Goal: Information Seeking & Learning: Check status

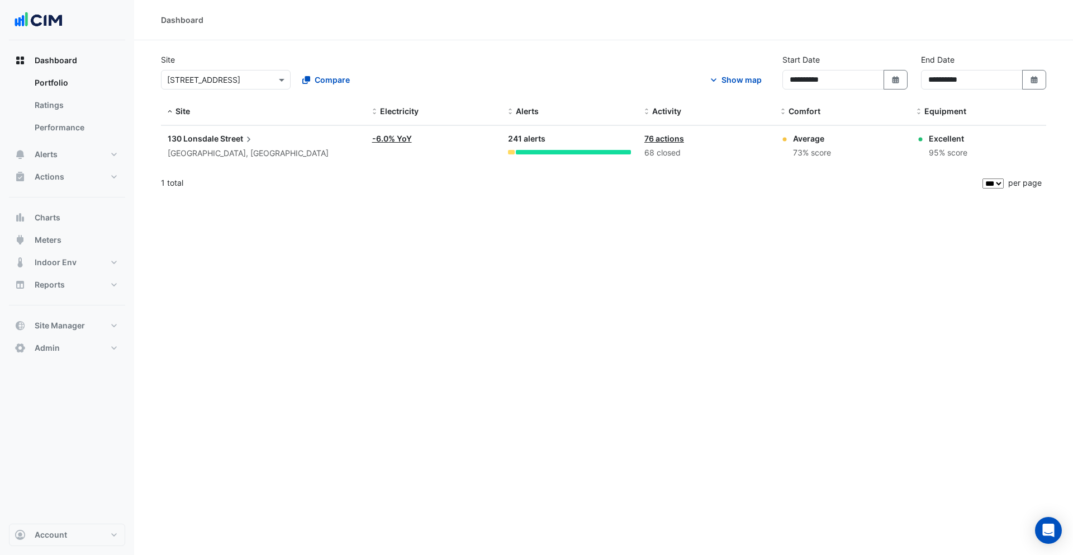
select select "***"
click at [65, 176] on button "Actions" at bounding box center [67, 176] width 116 height 22
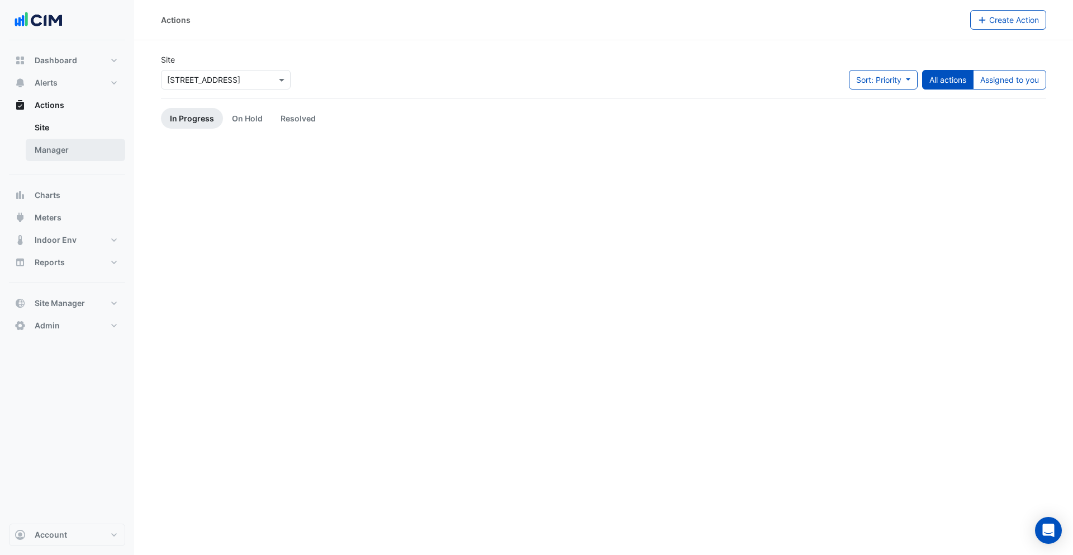
click at [74, 153] on link "Manager" at bounding box center [76, 150] width 100 height 22
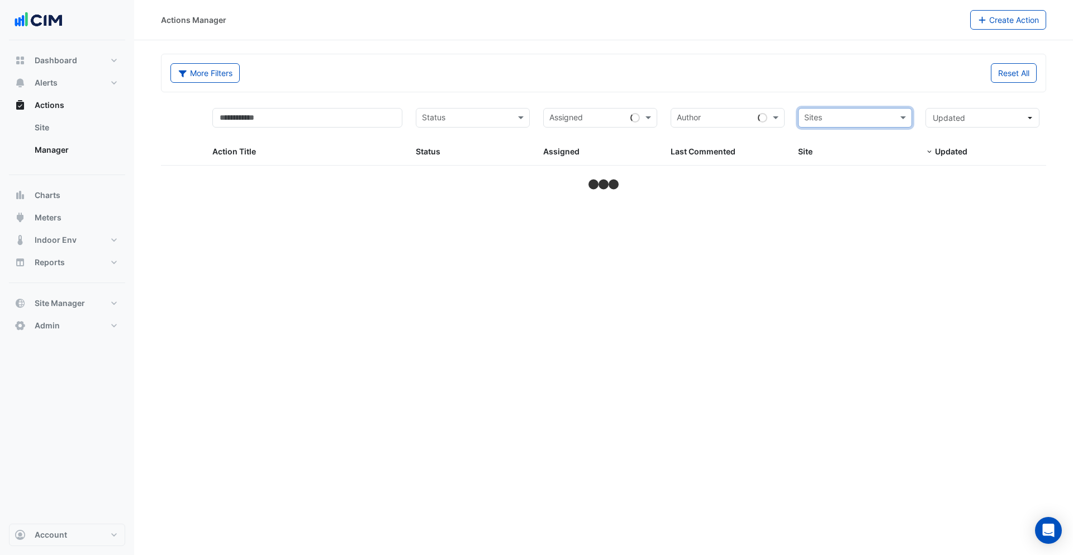
drag, startPoint x: 827, startPoint y: 92, endPoint x: 300, endPoint y: 51, distance: 528.8
click at [812, 93] on form "More Filters Reset All Status Assigned Sites Action Title Status Status Assigne…" at bounding box center [604, 123] width 886 height 139
select select "***"
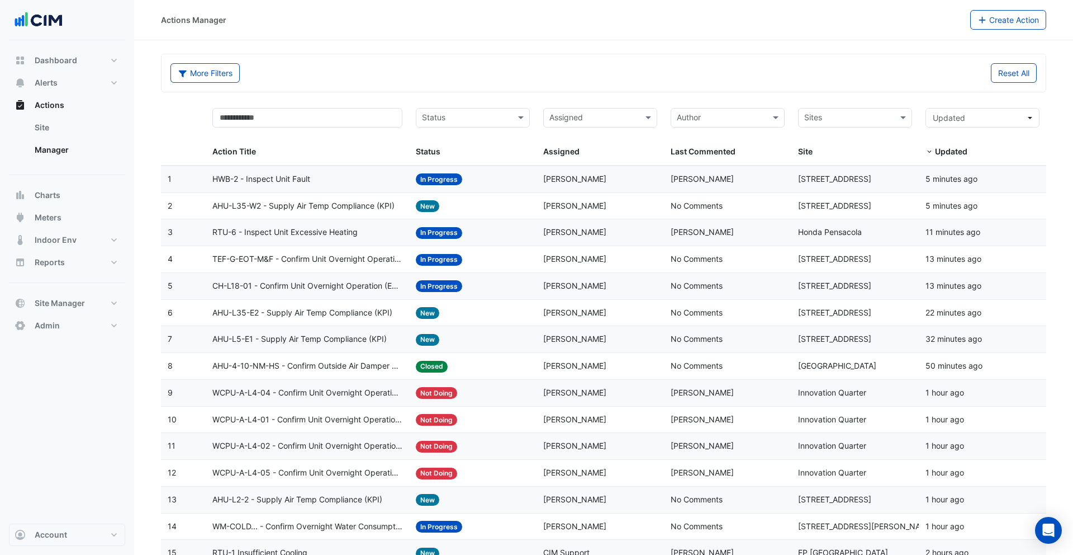
click at [357, 177] on div "HWB-2 - Inspect Unit Fault" at bounding box center [307, 179] width 191 height 13
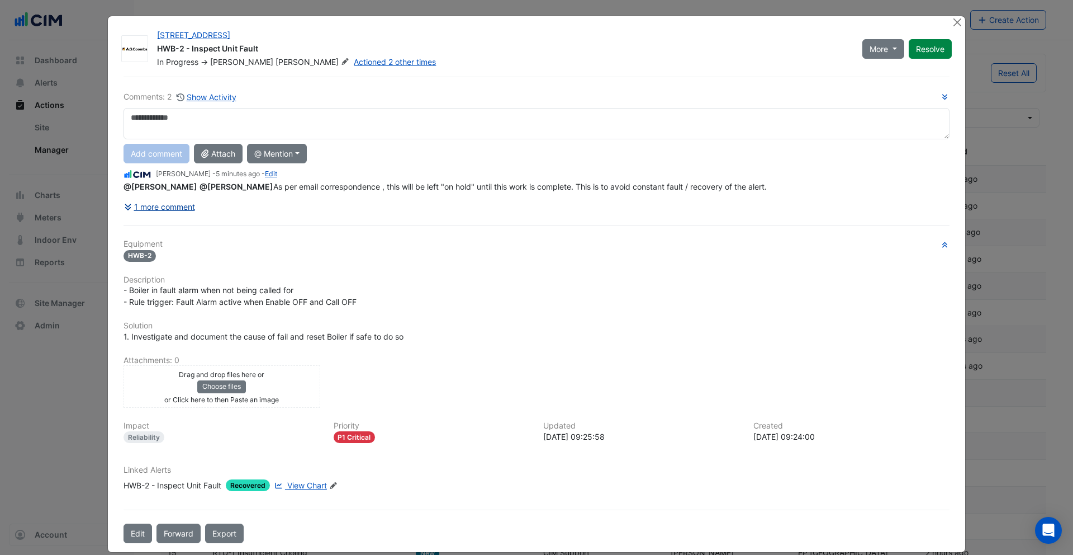
click at [186, 204] on button "1 more comment" at bounding box center [160, 207] width 72 height 20
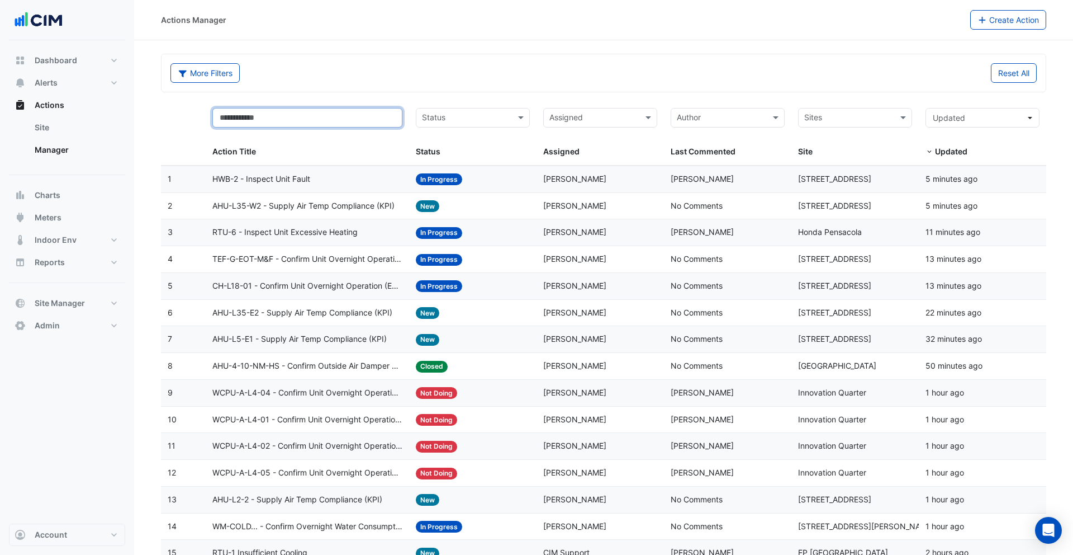
click at [285, 119] on input "text" at bounding box center [307, 118] width 191 height 20
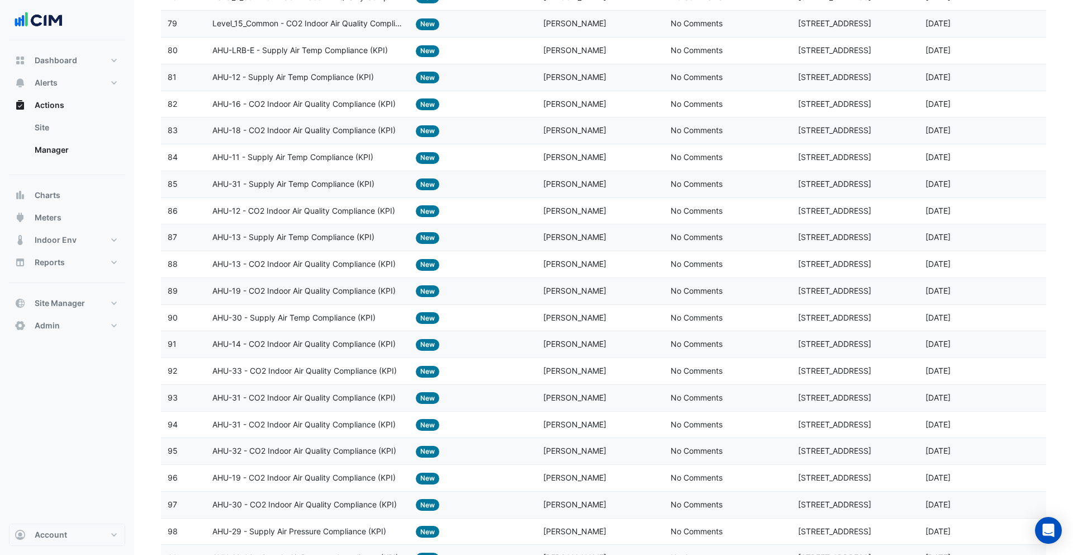
scroll to position [2311, 0]
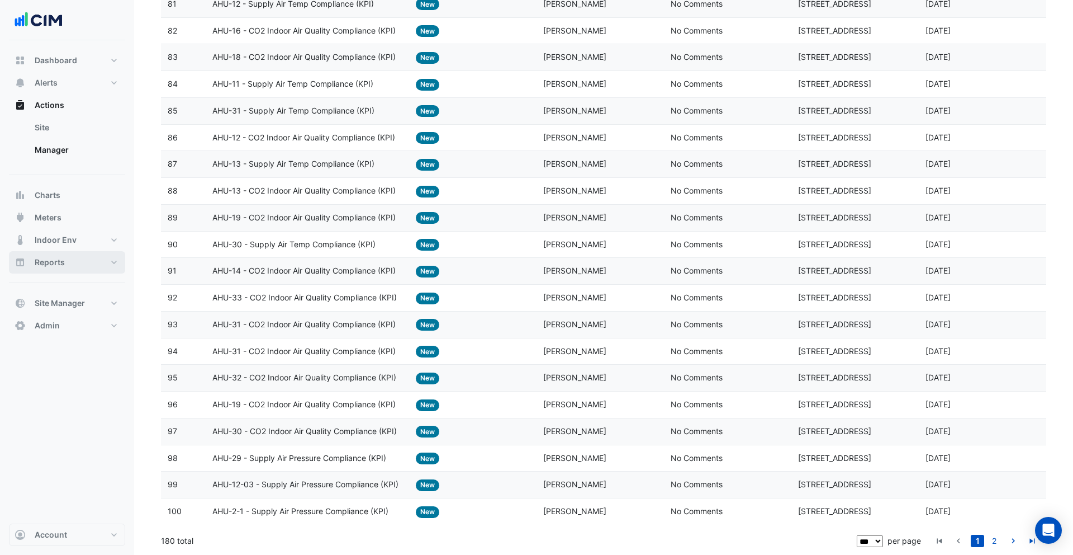
type input "***"
click at [55, 261] on span "Reports" at bounding box center [50, 262] width 30 height 11
select select "***"
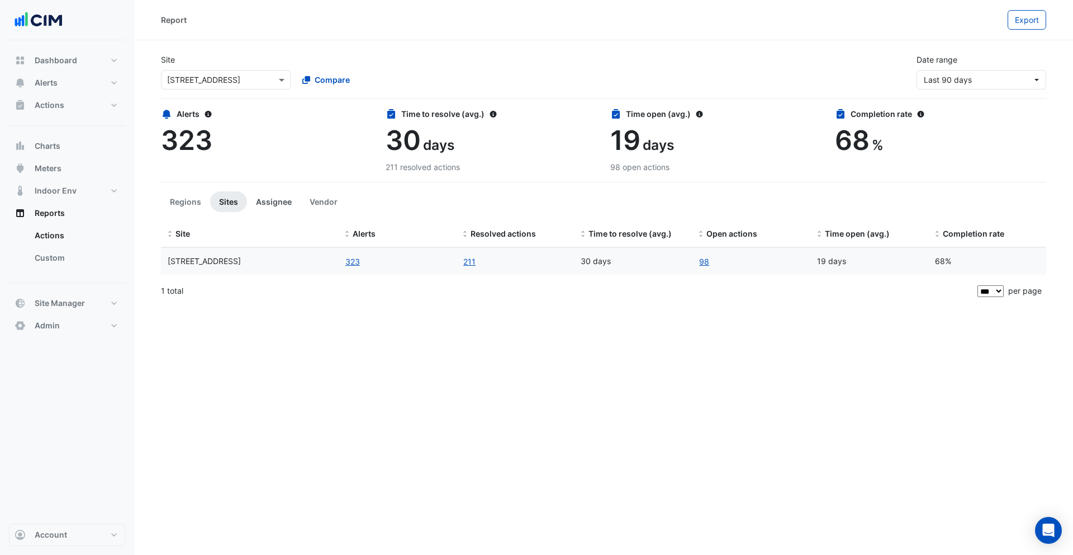
click at [278, 201] on button "Assignee" at bounding box center [274, 201] width 54 height 21
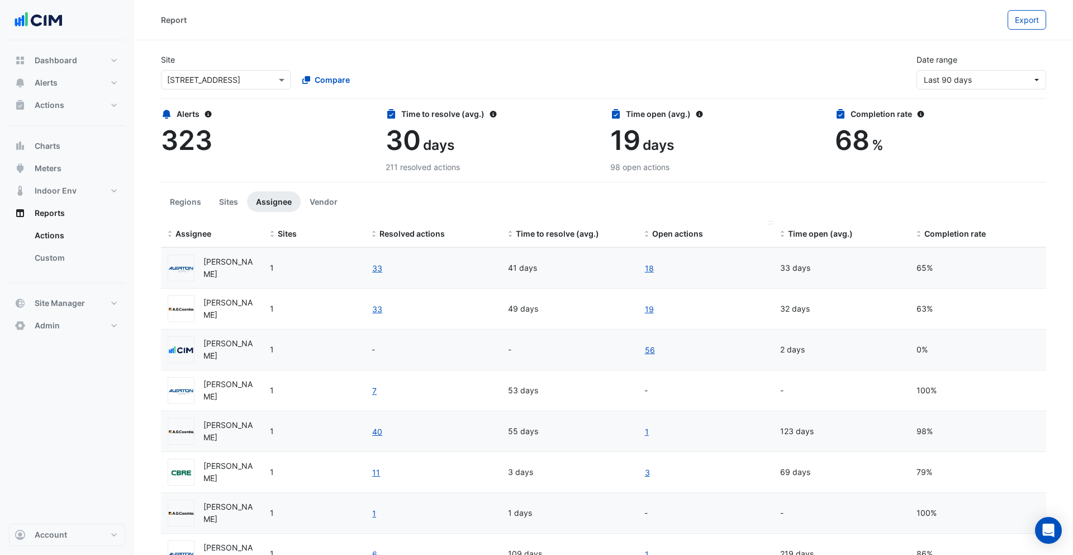
click at [672, 233] on span "Open actions" at bounding box center [677, 234] width 51 height 10
click at [670, 233] on span "Open actions" at bounding box center [677, 234] width 51 height 10
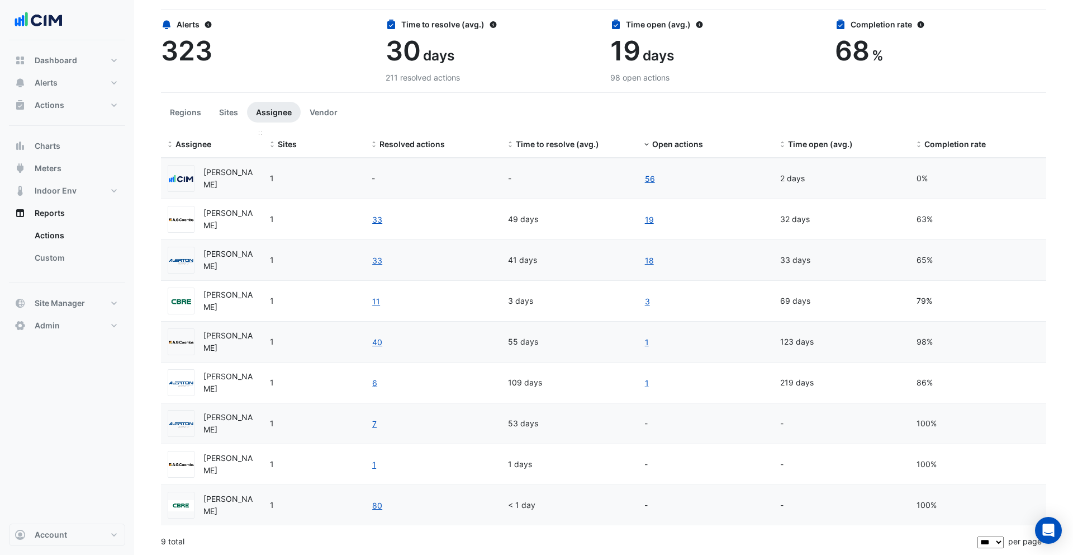
scroll to position [90, 0]
click at [221, 115] on button "Sites" at bounding box center [228, 111] width 37 height 21
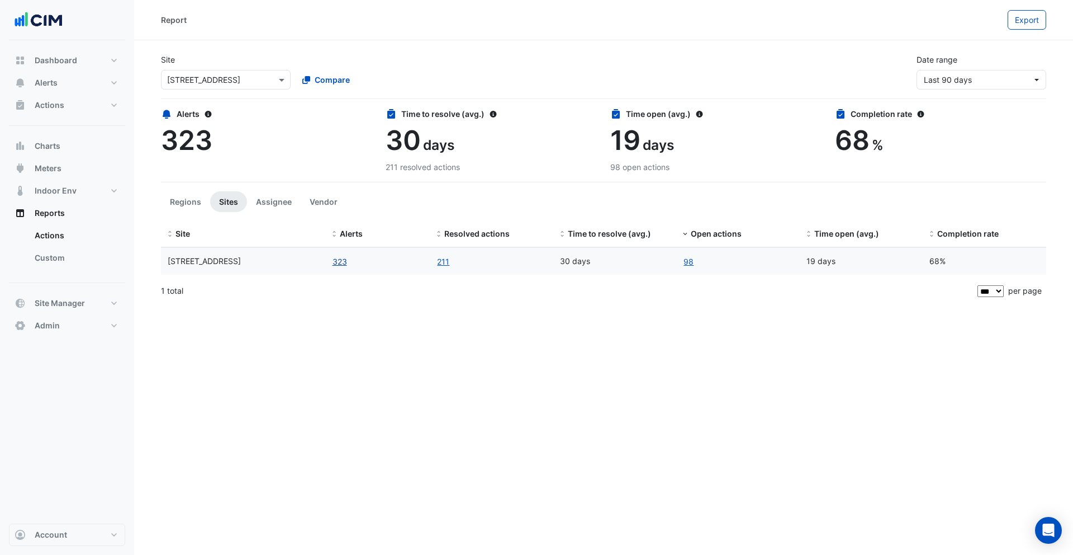
click at [339, 263] on button "323" at bounding box center [340, 261] width 16 height 13
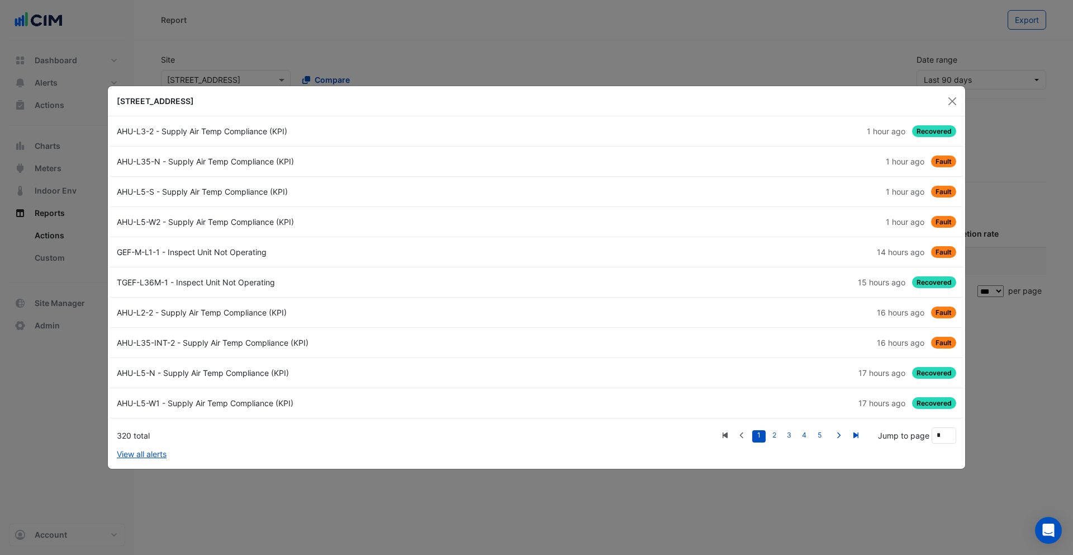
drag, startPoint x: 951, startPoint y: 97, endPoint x: 739, endPoint y: 69, distance: 214.3
click at [951, 97] on button "Close" at bounding box center [952, 101] width 17 height 17
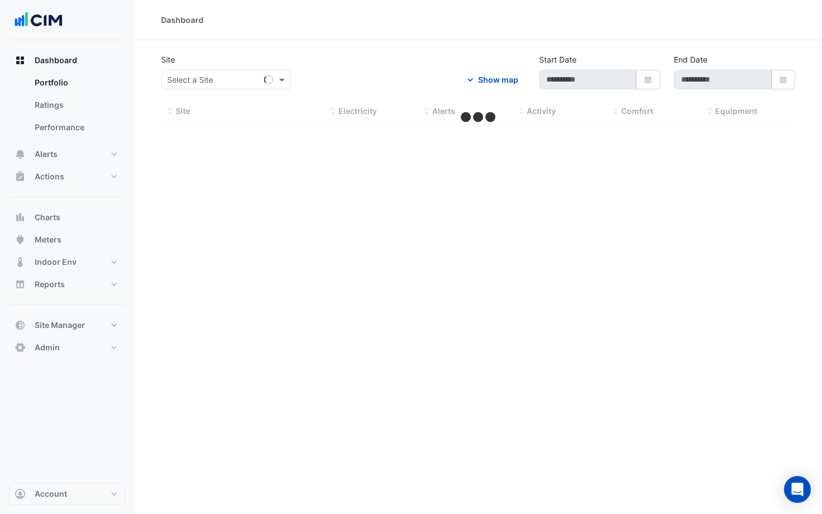
select select "***"
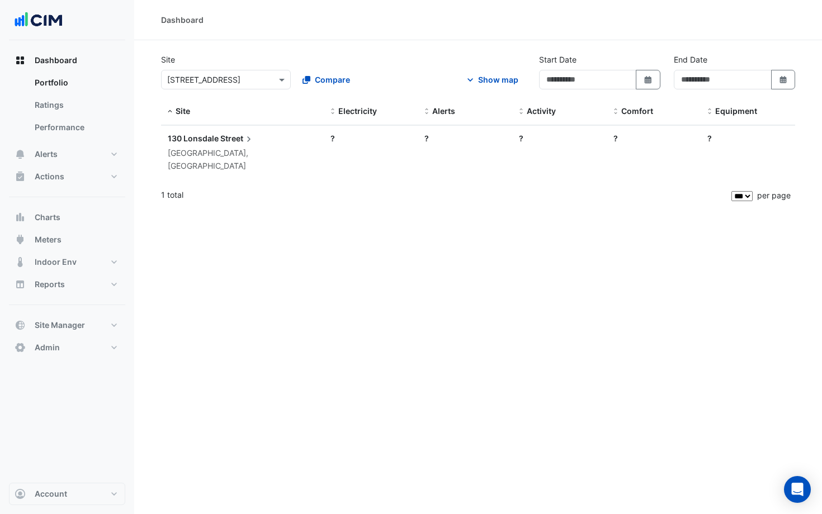
type input "**********"
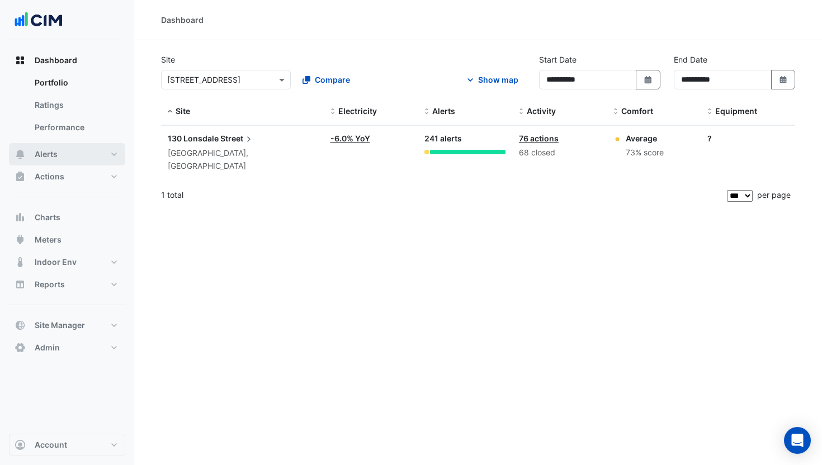
click at [92, 148] on button "Alerts" at bounding box center [67, 154] width 116 height 22
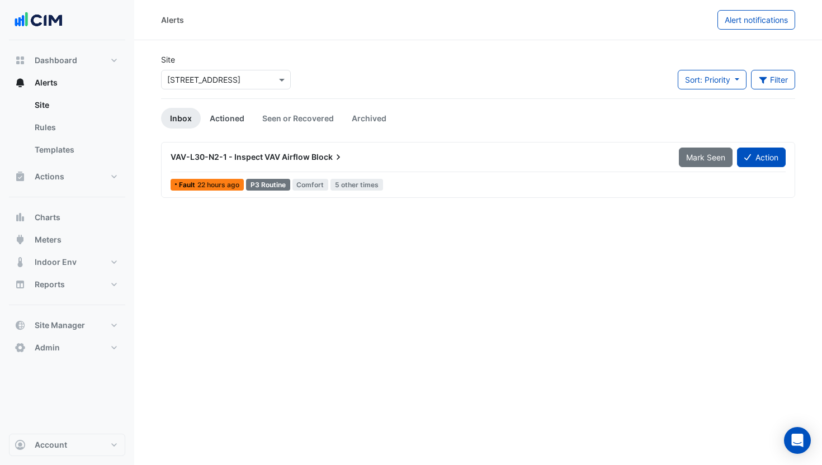
click at [229, 116] on link "Actioned" at bounding box center [227, 118] width 53 height 21
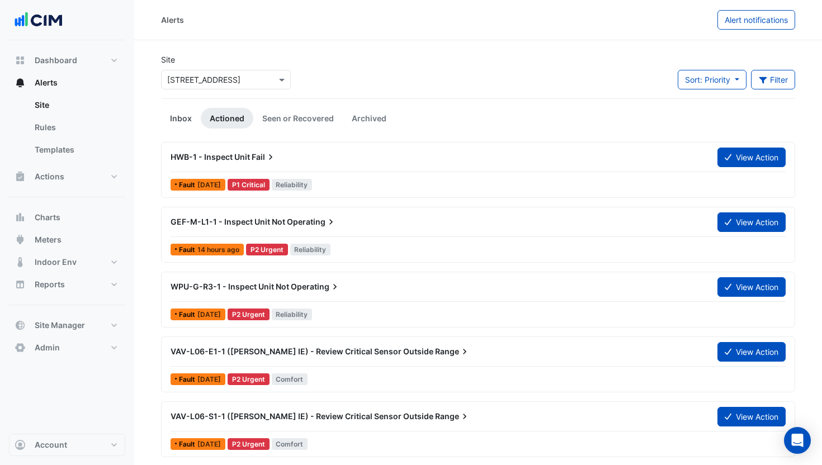
click at [178, 117] on link "Inbox" at bounding box center [181, 118] width 40 height 21
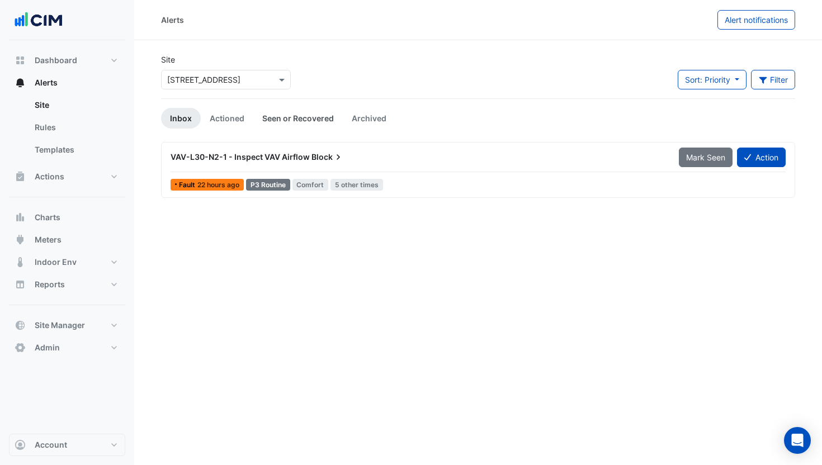
click at [301, 118] on link "Seen or Recovered" at bounding box center [297, 118] width 89 height 21
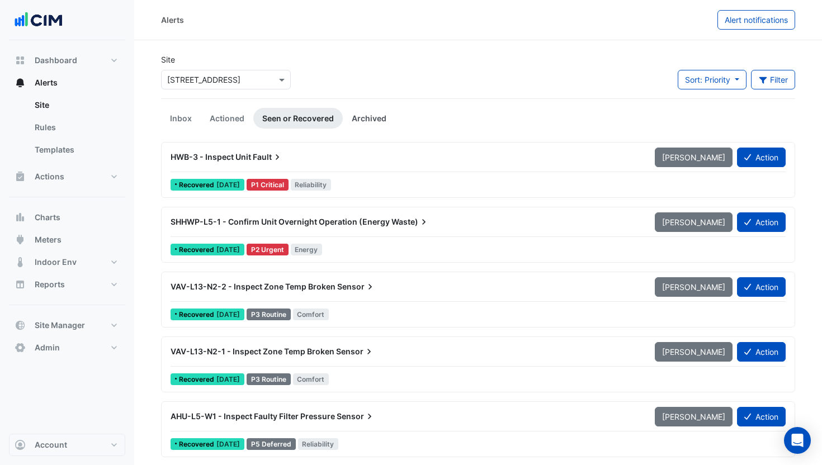
click at [355, 116] on link "Archived" at bounding box center [369, 118] width 53 height 21
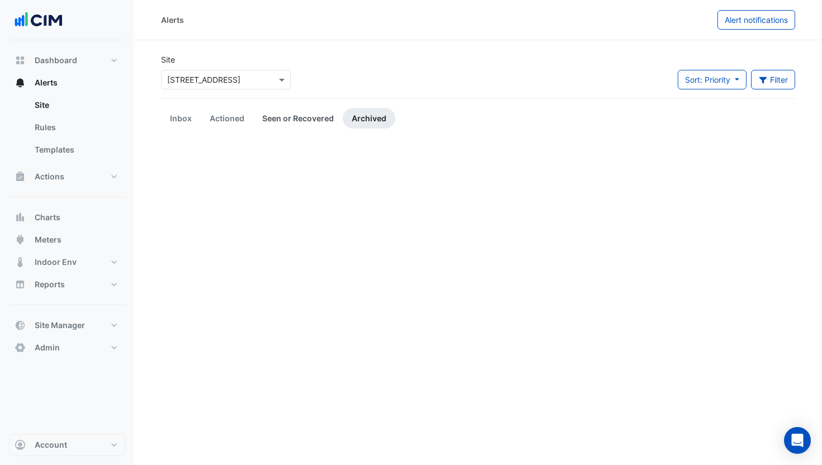
click at [275, 116] on link "Seen or Recovered" at bounding box center [297, 118] width 89 height 21
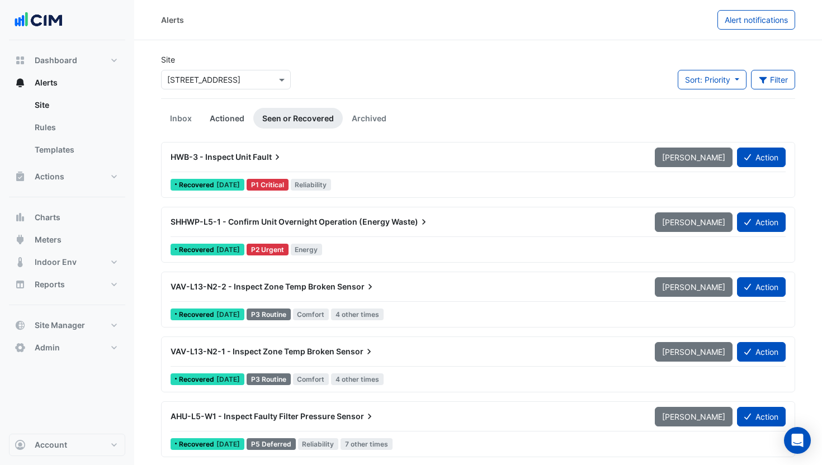
click at [234, 117] on link "Actioned" at bounding box center [227, 118] width 53 height 21
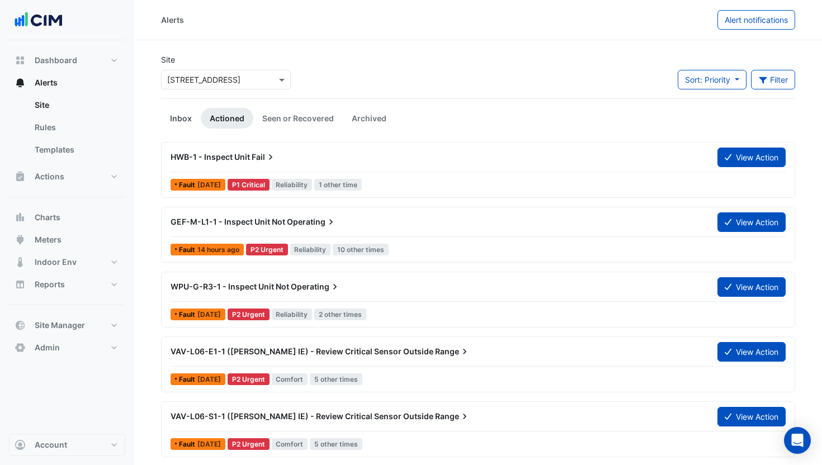
click at [167, 116] on link "Inbox" at bounding box center [181, 118] width 40 height 21
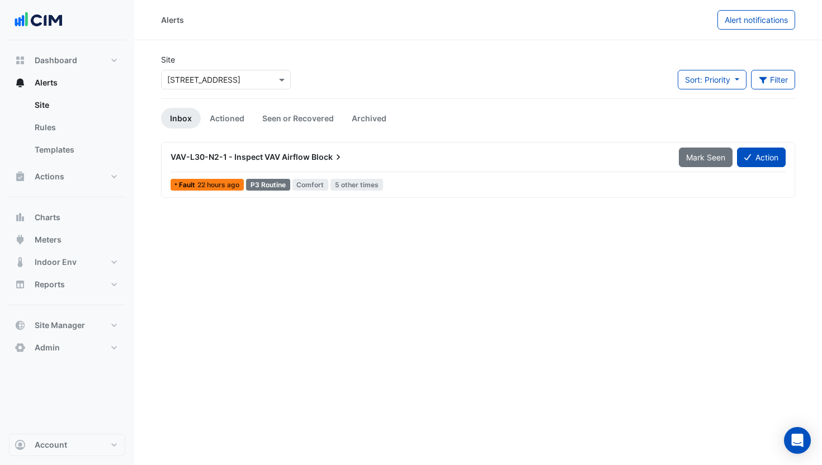
click at [365, 82] on div "Site × [STREET_ADDRESS] Sort: Priority Priority Updated Filter Title Priority F…" at bounding box center [477, 76] width 647 height 45
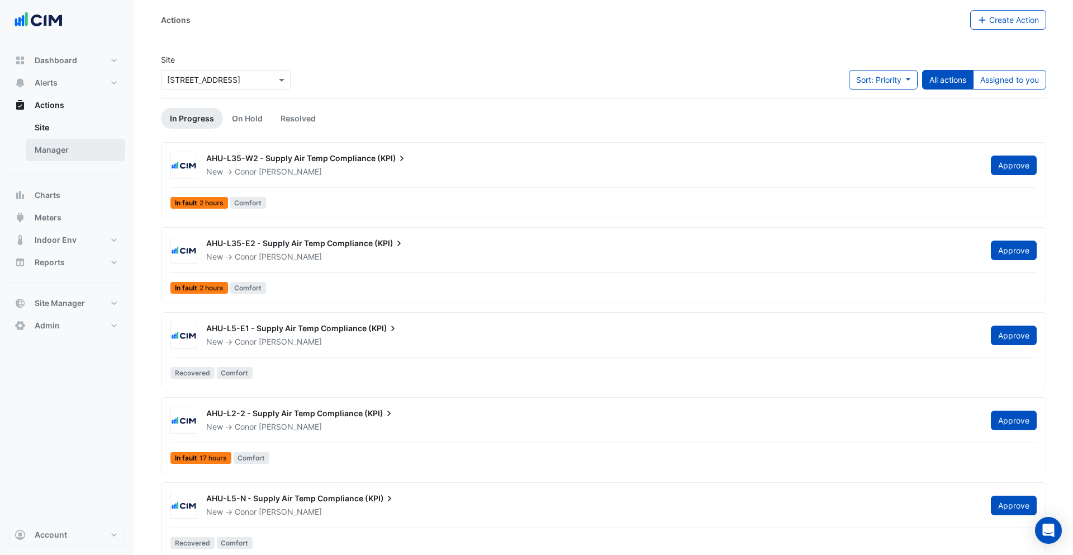
scroll to position [2, 0]
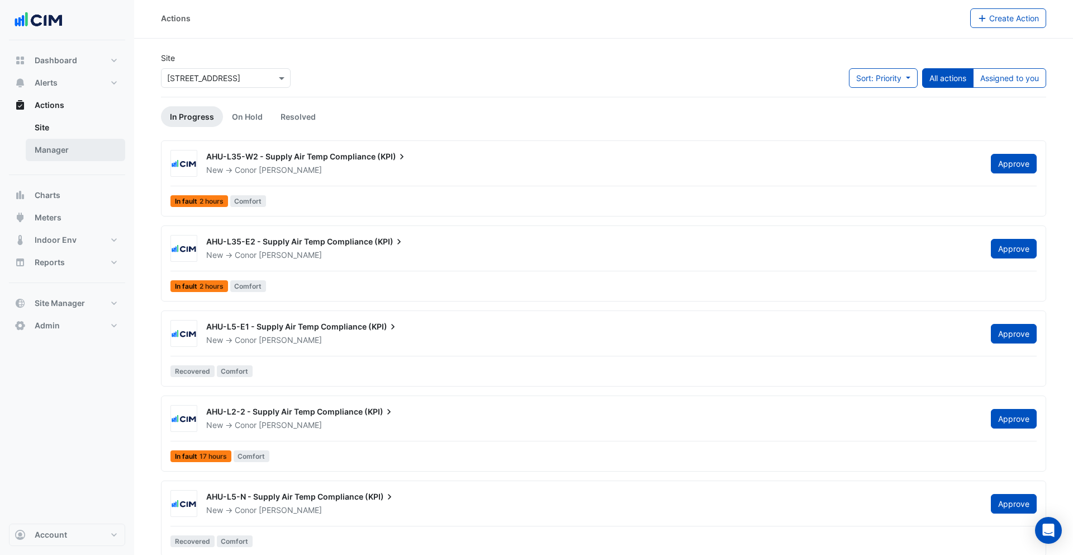
click at [95, 145] on link "Manager" at bounding box center [76, 150] width 100 height 22
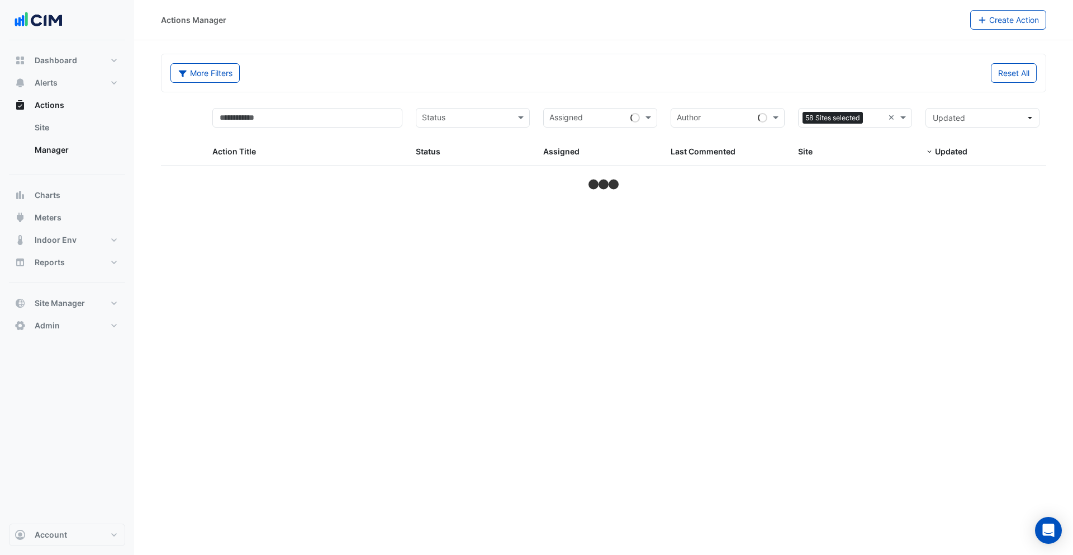
select select "***"
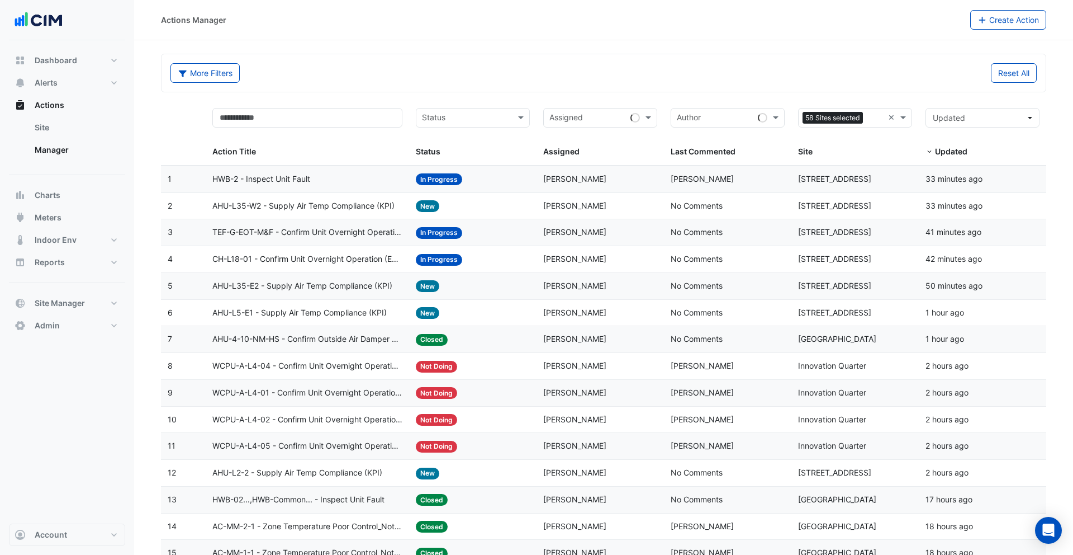
click at [675, 78] on div "Reset All" at bounding box center [824, 73] width 440 height 20
